Goal: Task Accomplishment & Management: Complete application form

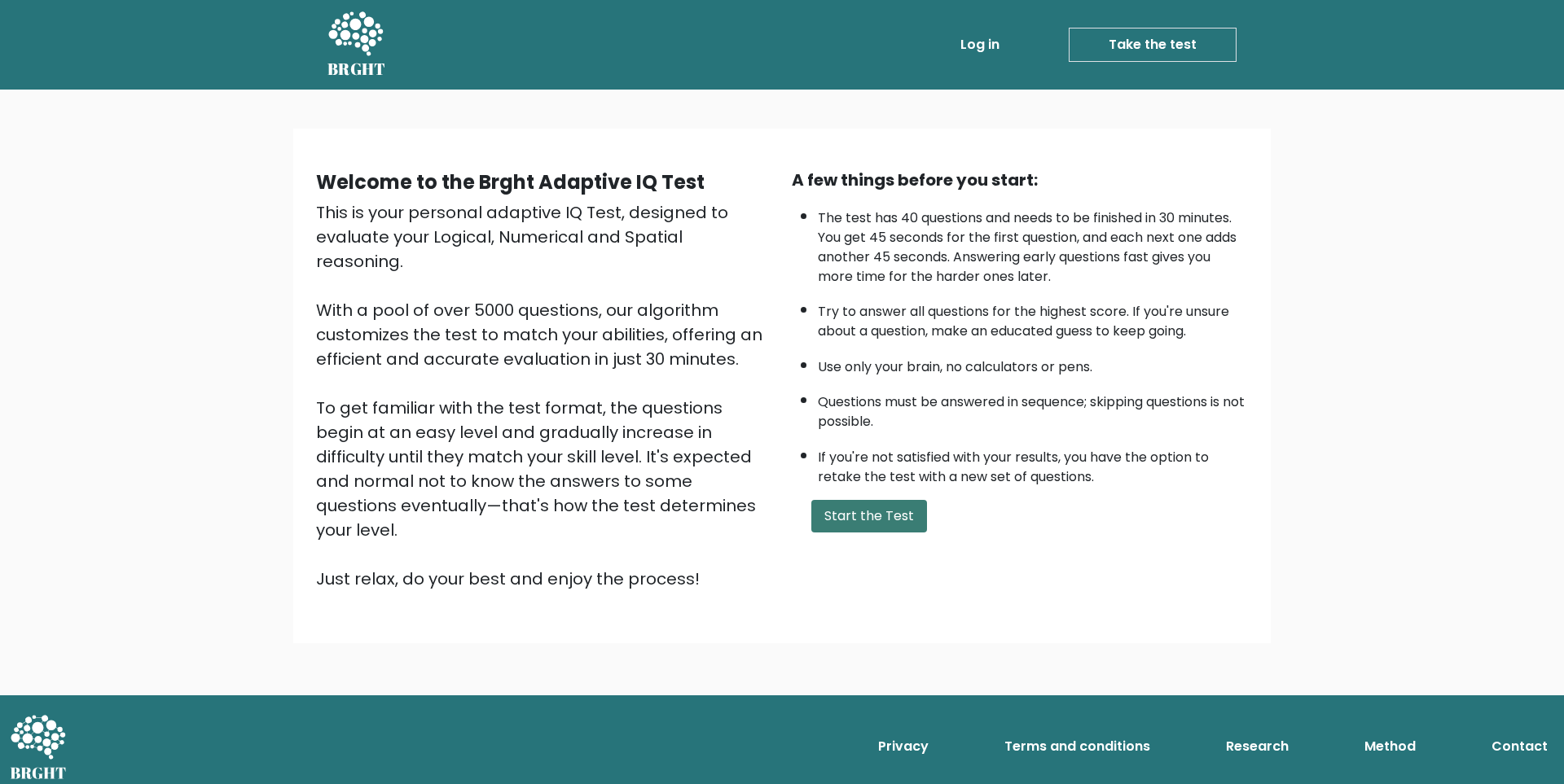
click at [830, 520] on button "Start the Test" at bounding box center [869, 516] width 115 height 33
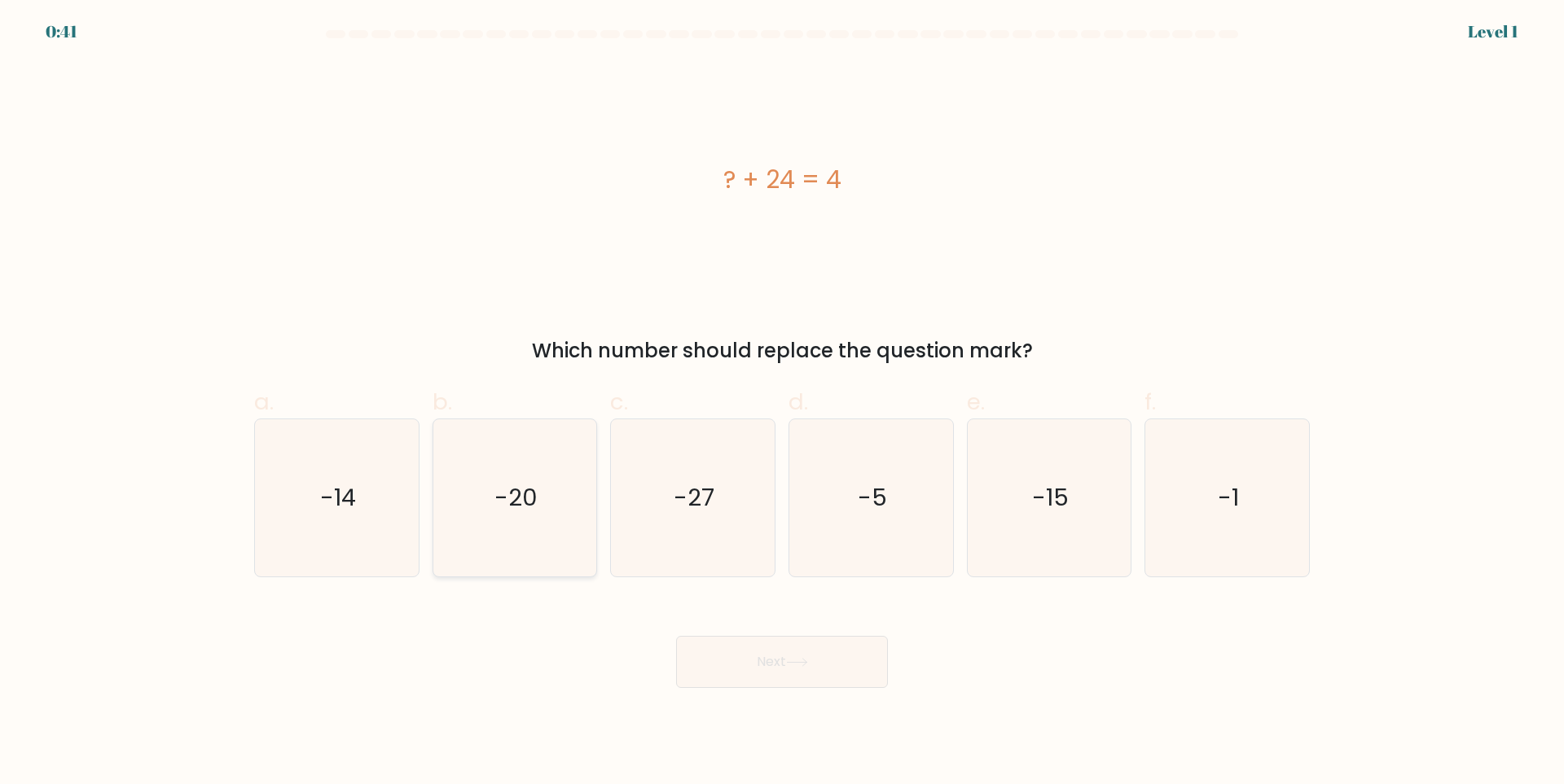
click at [536, 518] on icon "-20" at bounding box center [514, 498] width 157 height 157
click at [782, 403] on input "b. -20" at bounding box center [782, 397] width 1 height 11
radio input "true"
click at [741, 648] on button "Next" at bounding box center [782, 662] width 212 height 52
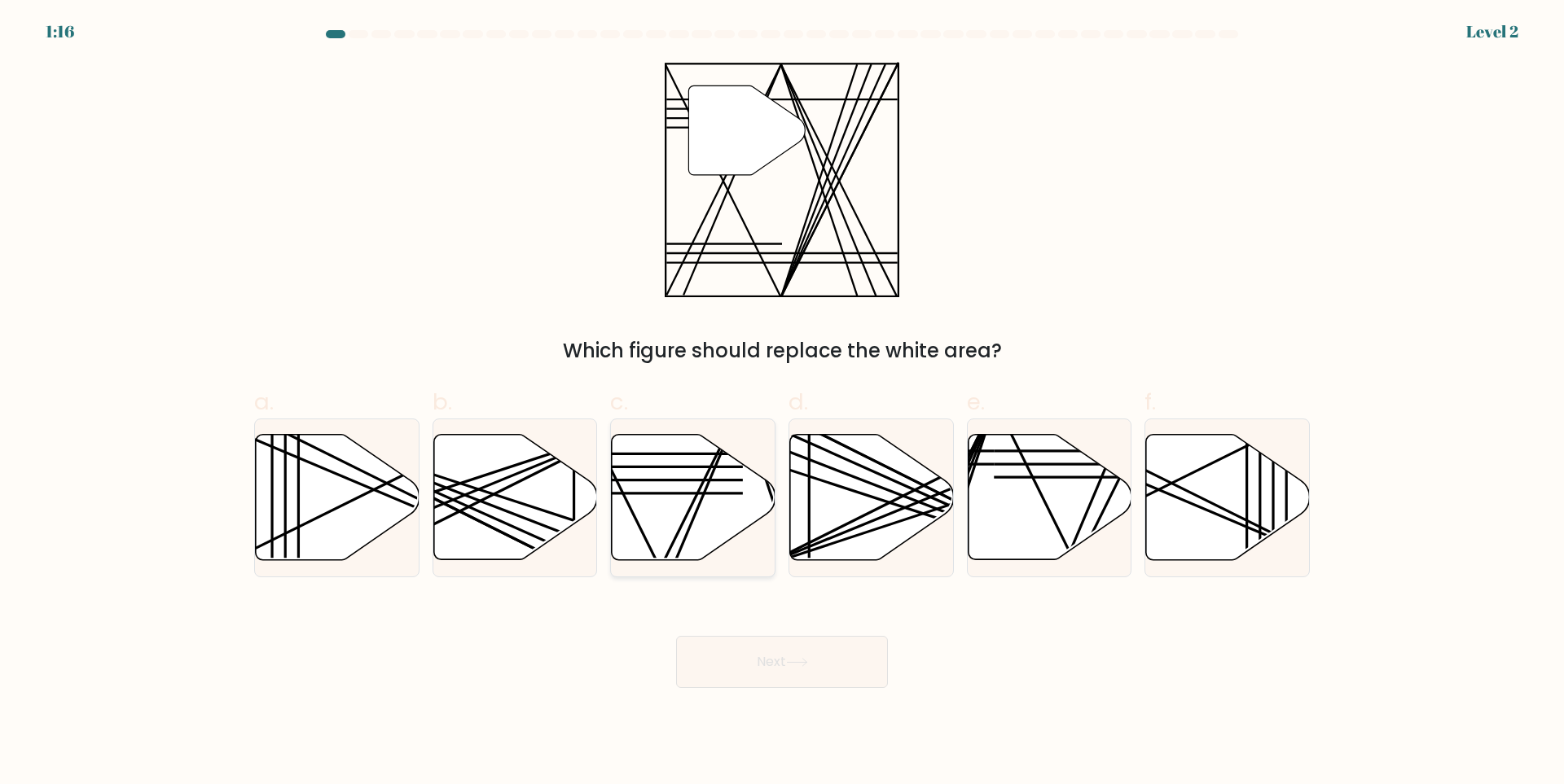
click at [641, 505] on icon at bounding box center [693, 498] width 164 height 126
click at [782, 403] on input "c." at bounding box center [782, 397] width 1 height 11
radio input "true"
click at [746, 667] on button "Next" at bounding box center [782, 662] width 212 height 52
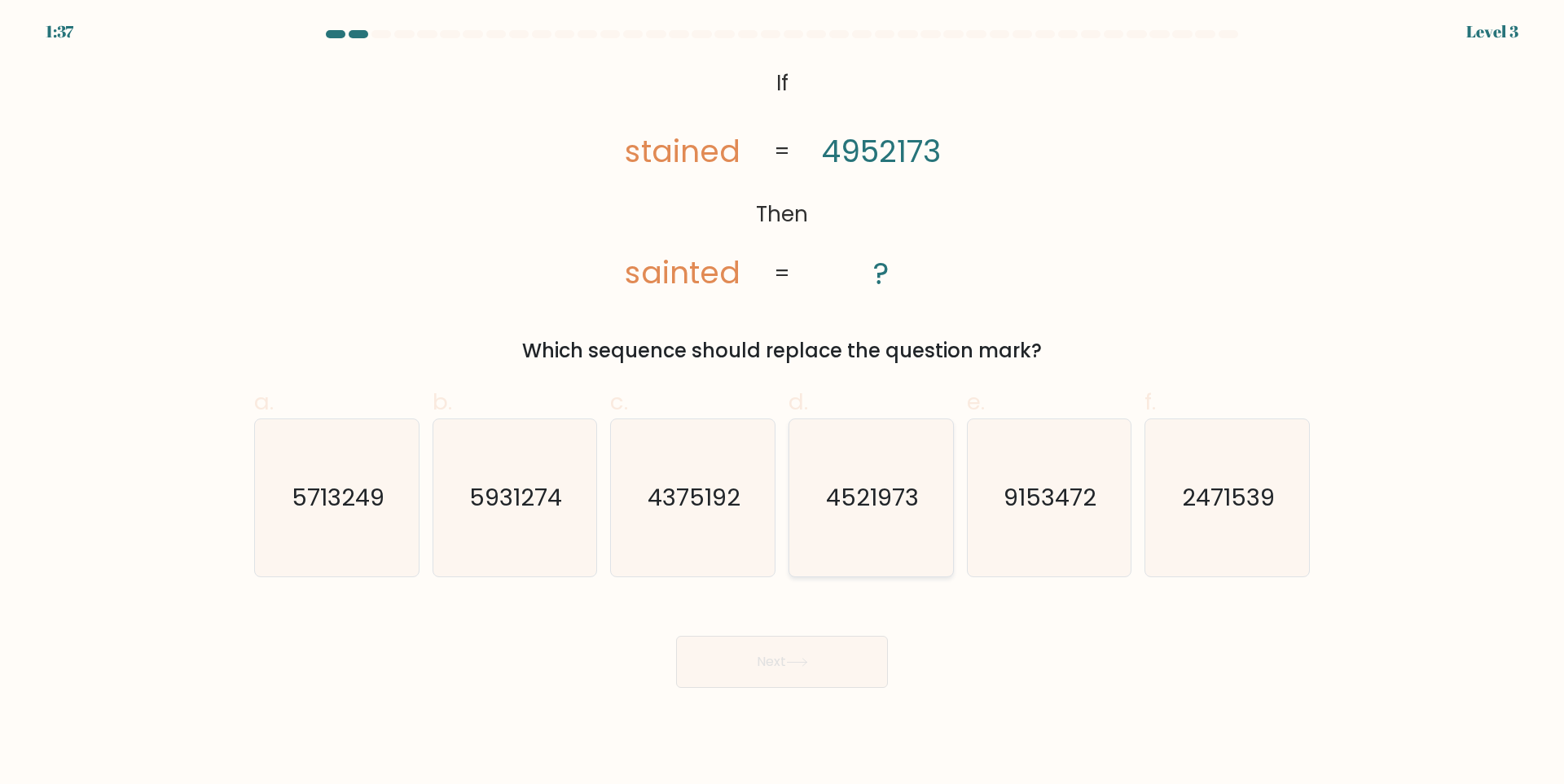
click at [920, 498] on icon "4521973" at bounding box center [871, 498] width 157 height 157
click at [782, 403] on input "d. 4521973" at bounding box center [782, 397] width 1 height 11
radio input "true"
click at [690, 524] on icon "4375192" at bounding box center [692, 498] width 157 height 157
click at [782, 403] on input "c. 4375192" at bounding box center [782, 397] width 1 height 11
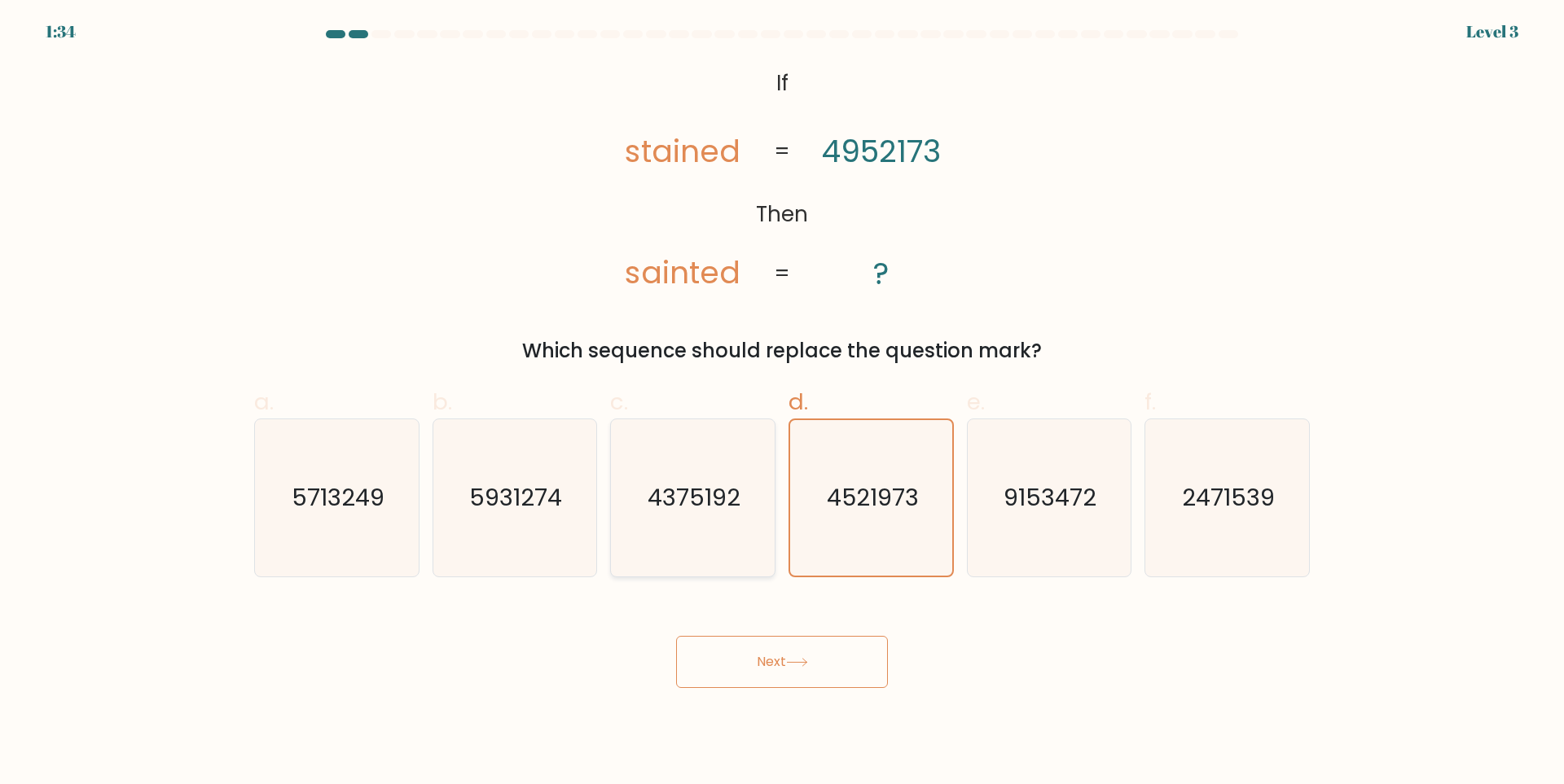
radio input "true"
click at [850, 504] on text "4521973" at bounding box center [873, 498] width 93 height 33
click at [782, 403] on input "d. 4521973" at bounding box center [782, 397] width 1 height 11
radio input "true"
click at [792, 657] on button "Next" at bounding box center [782, 662] width 212 height 52
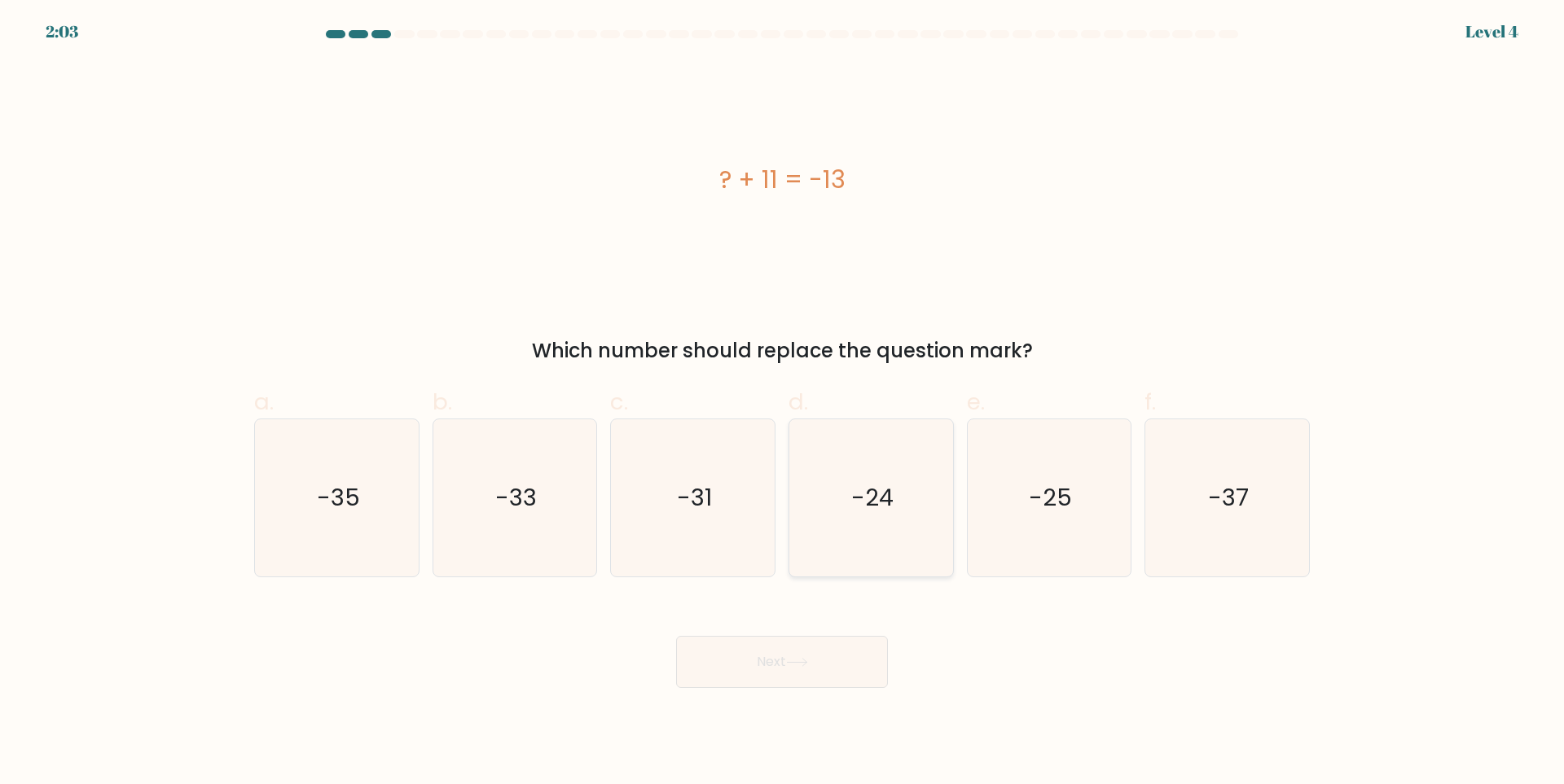
click at [854, 521] on icon "-24" at bounding box center [871, 498] width 157 height 157
click at [782, 403] on input "d. -24" at bounding box center [782, 397] width 1 height 11
radio input "true"
click at [781, 663] on button "Next" at bounding box center [782, 662] width 212 height 52
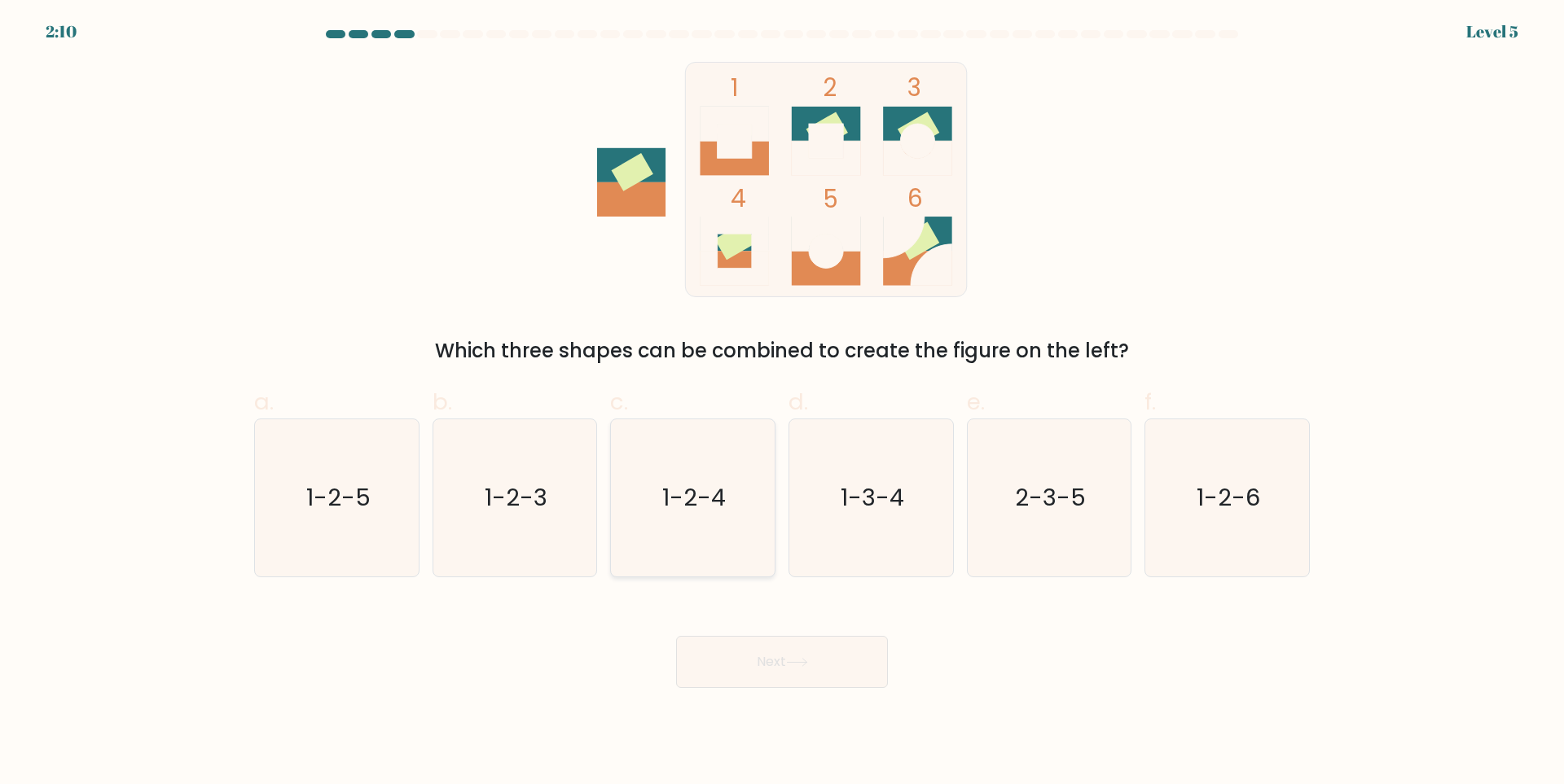
click at [714, 531] on icon "1-2-4" at bounding box center [692, 498] width 157 height 157
click at [782, 403] on input "c. 1-2-4" at bounding box center [782, 397] width 1 height 11
radio input "true"
click at [776, 673] on button "Next" at bounding box center [782, 662] width 212 height 52
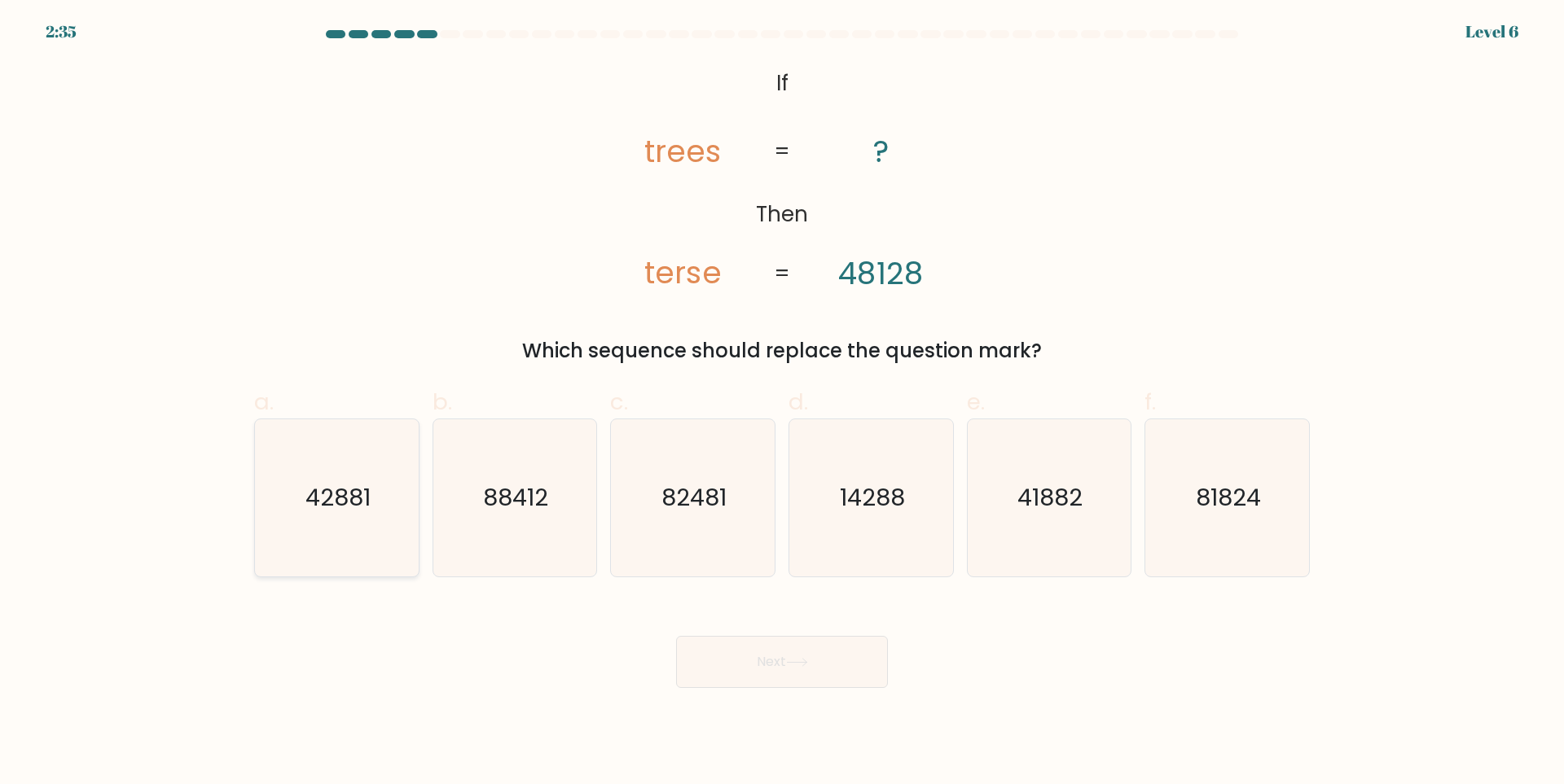
click at [389, 557] on icon "42881" at bounding box center [337, 498] width 157 height 157
click at [782, 403] on input "a. 42881" at bounding box center [782, 397] width 1 height 11
radio input "true"
click at [797, 665] on icon at bounding box center [797, 662] width 22 height 9
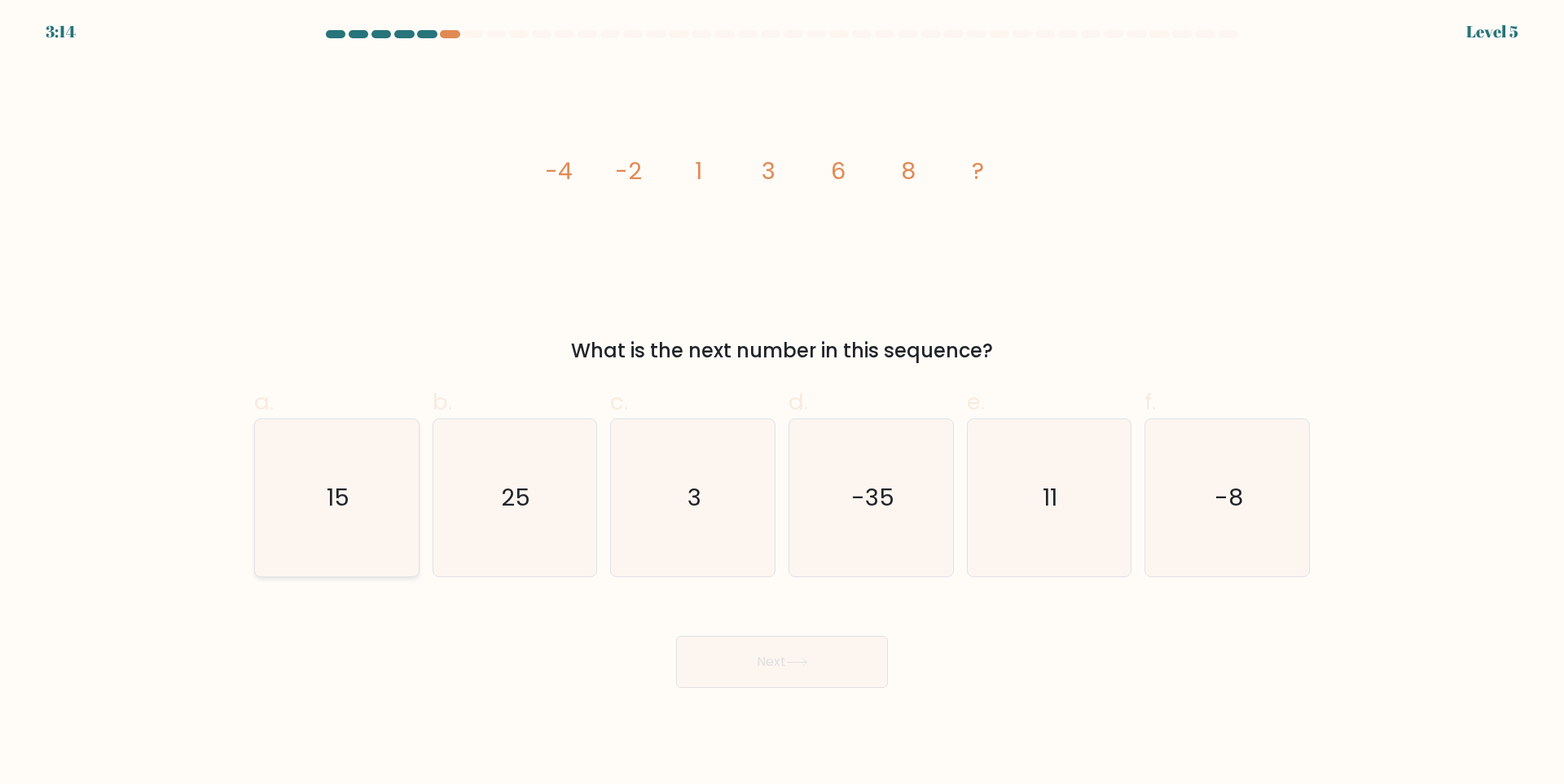
click at [353, 497] on icon "15" at bounding box center [337, 498] width 157 height 157
click at [782, 403] on input "a. 15" at bounding box center [782, 397] width 1 height 11
radio input "true"
click at [700, 664] on button "Next" at bounding box center [782, 662] width 212 height 52
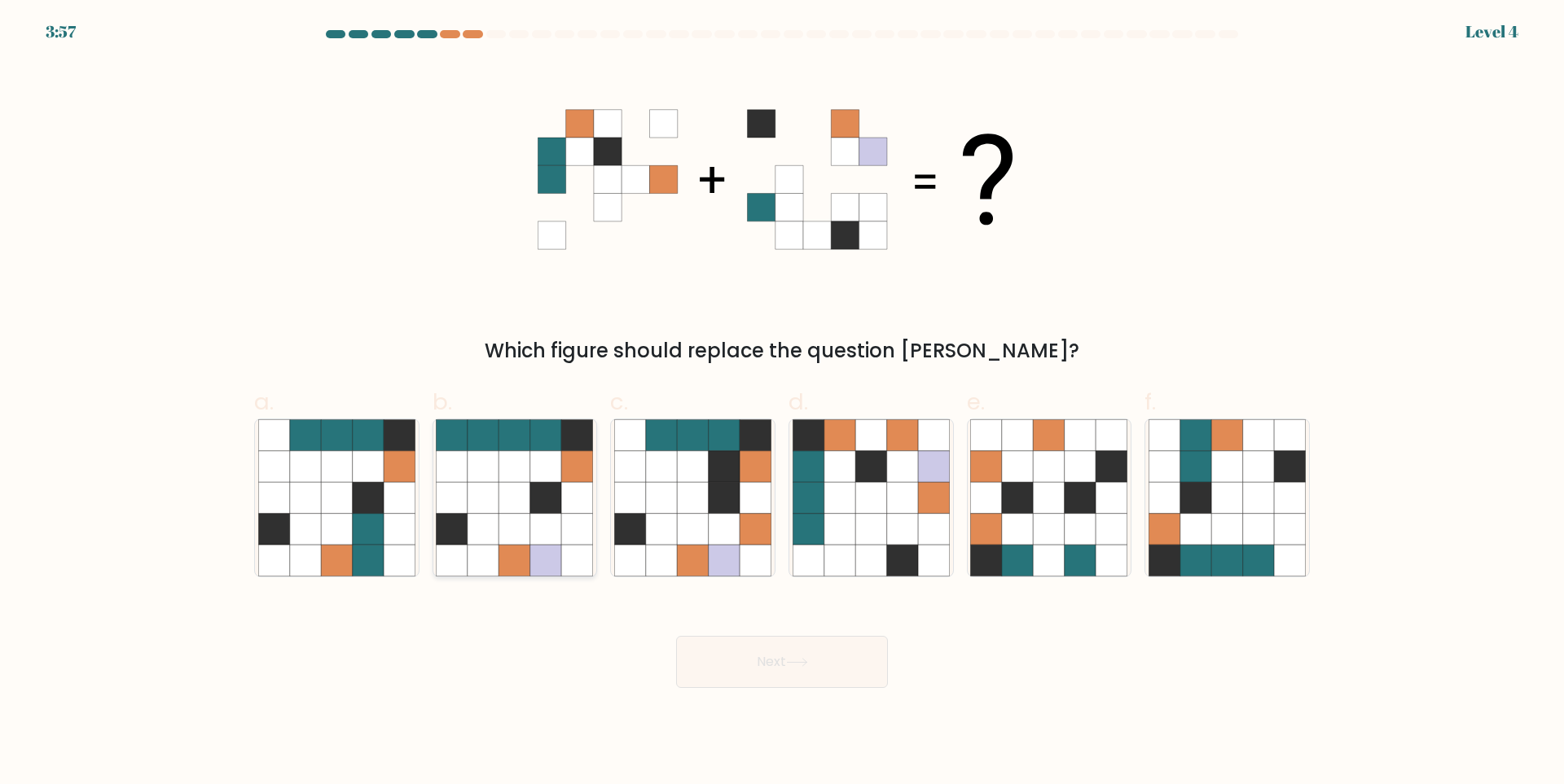
drag, startPoint x: 587, startPoint y: 501, endPoint x: 780, endPoint y: 649, distance: 243.2
click at [589, 505] on icon at bounding box center [577, 498] width 31 height 31
click at [782, 403] on input "b." at bounding box center [782, 397] width 1 height 11
radio input "true"
click at [780, 649] on button "Next" at bounding box center [782, 662] width 212 height 52
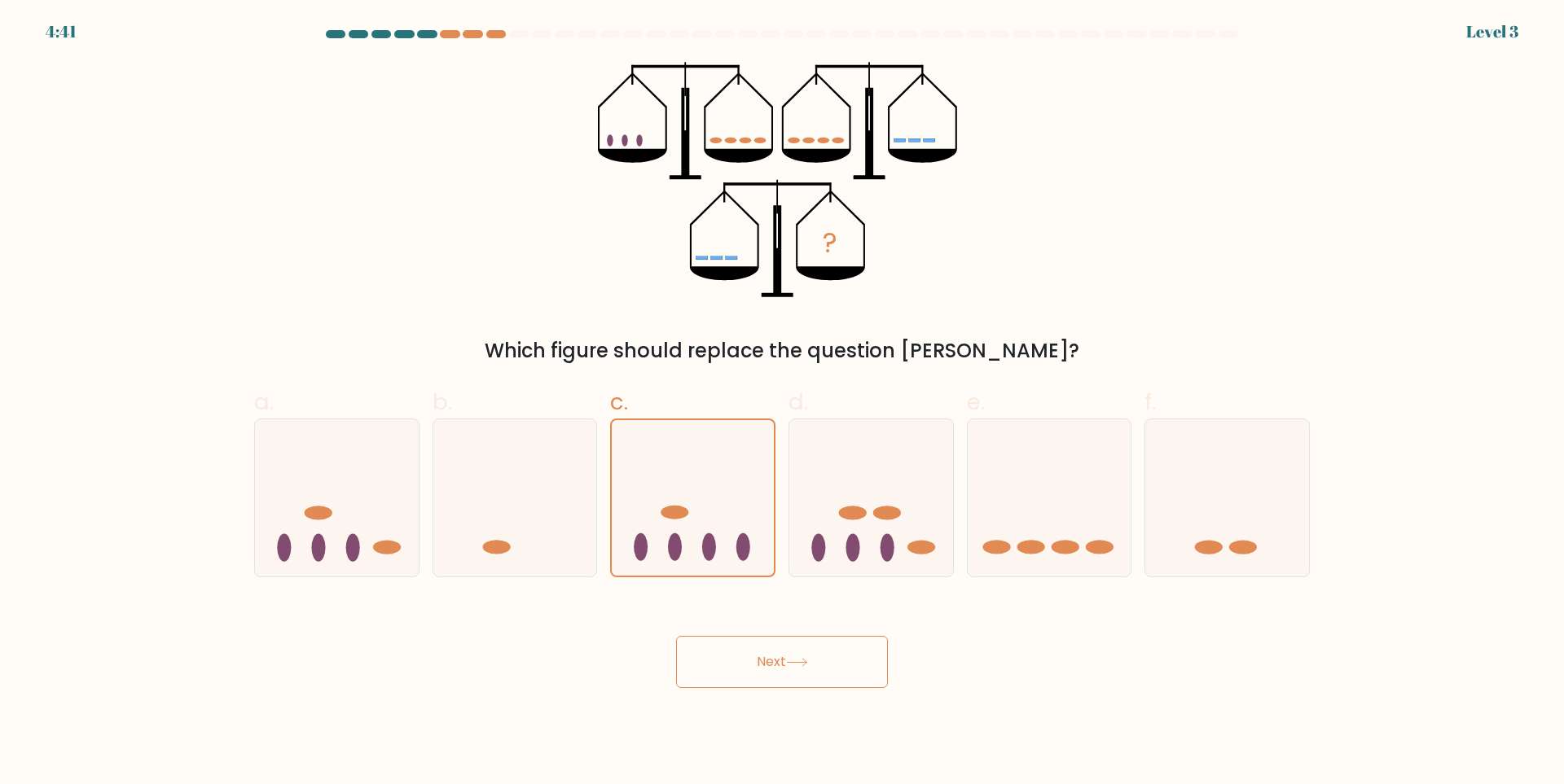
drag, startPoint x: 777, startPoint y: 694, endPoint x: 777, endPoint y: 664, distance: 30.0
click at [777, 691] on body "4:41 Level 3" at bounding box center [782, 392] width 1564 height 784
click at [777, 664] on button "Next" at bounding box center [782, 662] width 212 height 52
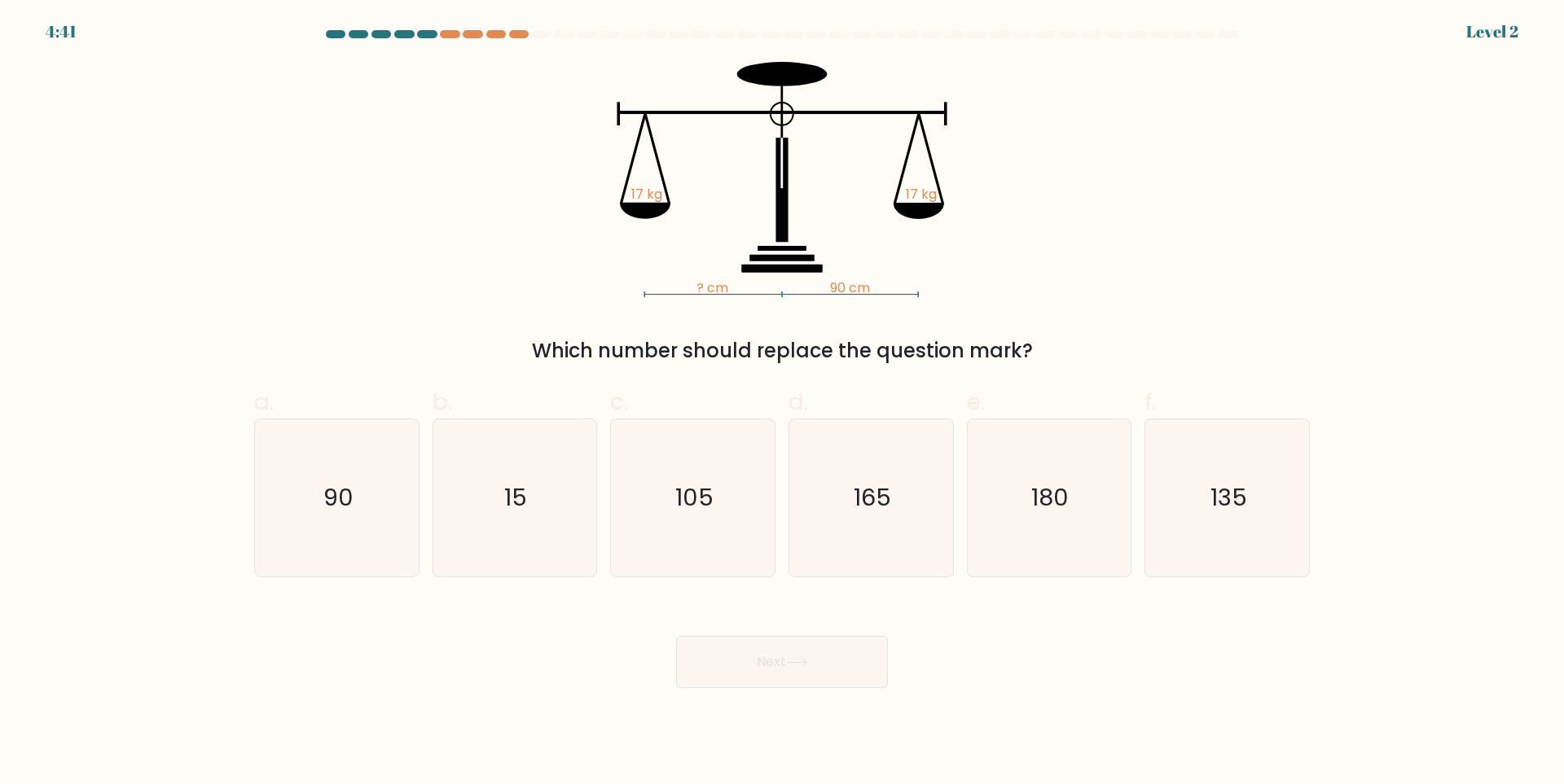
click at [663, 517] on icon "105" at bounding box center [692, 498] width 157 height 157
click at [782, 403] on input "c. 105" at bounding box center [782, 397] width 1 height 11
radio input "true"
drag, startPoint x: 766, startPoint y: 659, endPoint x: 761, endPoint y: 600, distance: 59.2
click at [772, 654] on button "Next" at bounding box center [782, 662] width 212 height 52
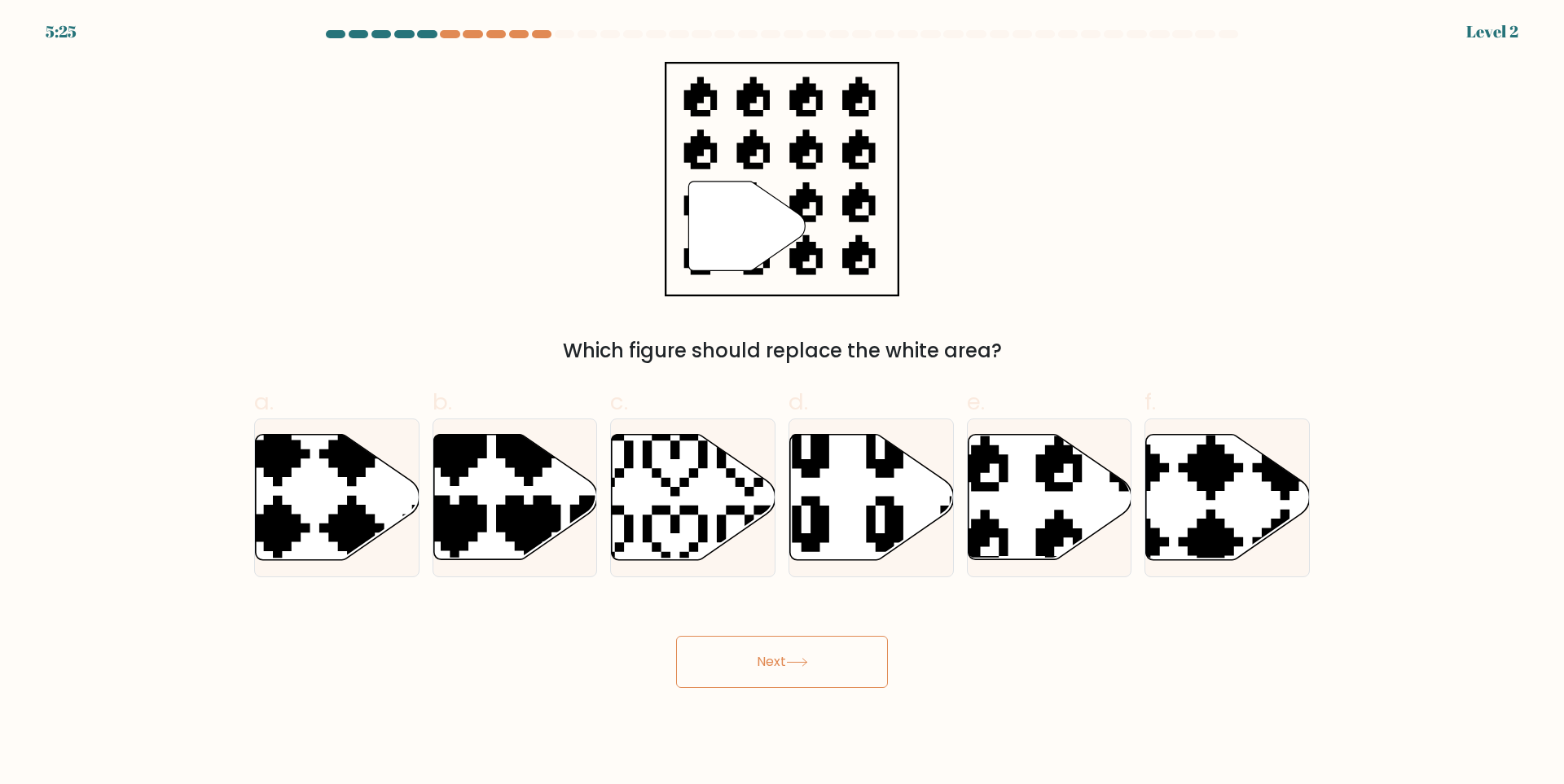
click at [739, 544] on icon at bounding box center [692, 498] width 164 height 128
click at [782, 403] on input "c." at bounding box center [782, 397] width 1 height 11
radio input "true"
click at [760, 665] on button "Next" at bounding box center [782, 662] width 212 height 52
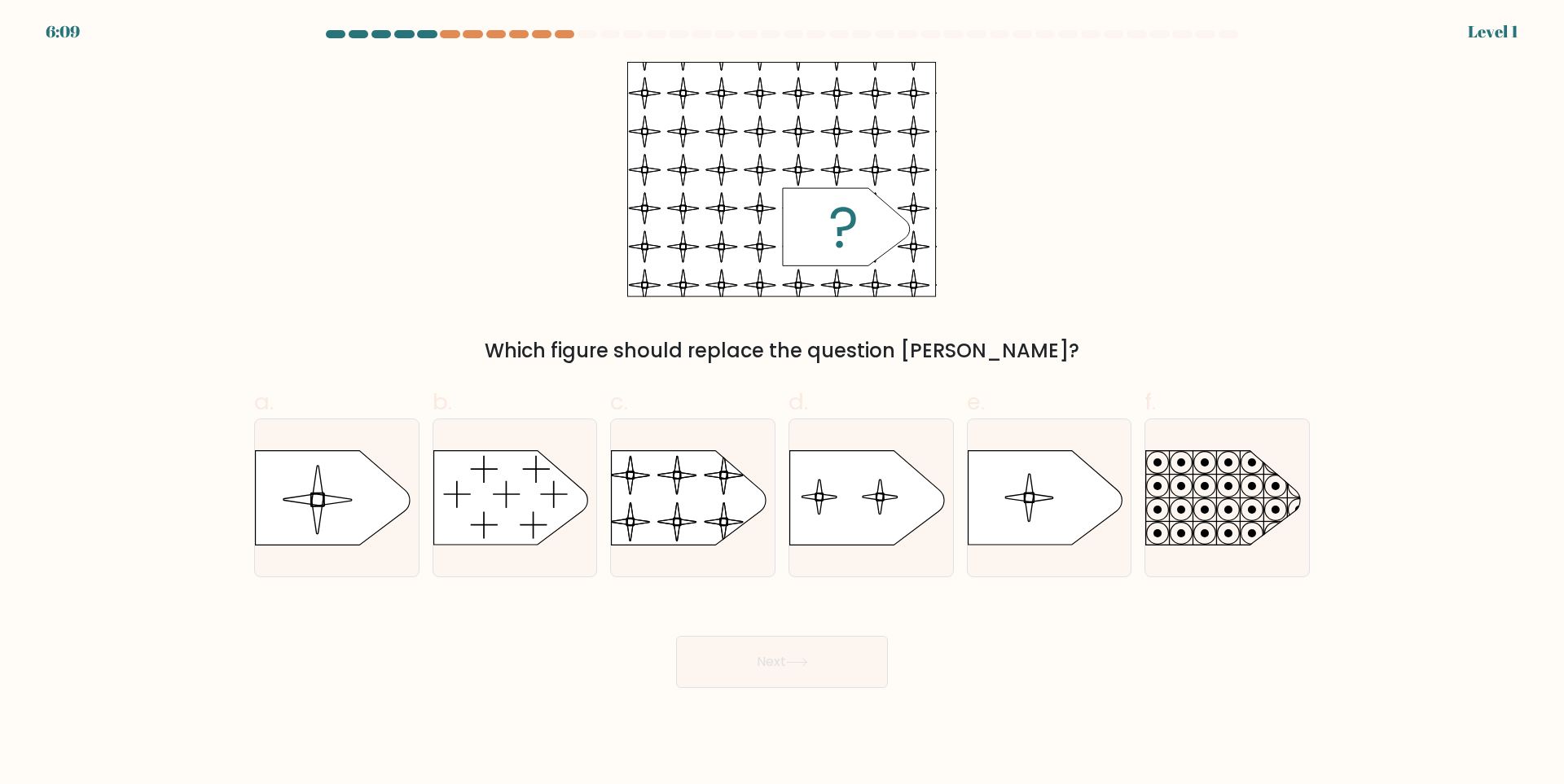
click at [704, 509] on rect at bounding box center [610, 440] width 375 height 285
click at [782, 403] on input "c." at bounding box center [782, 397] width 1 height 11
radio input "true"
click at [721, 603] on div "Next" at bounding box center [782, 643] width 1075 height 91
